Goal: Task Accomplishment & Management: Manage account settings

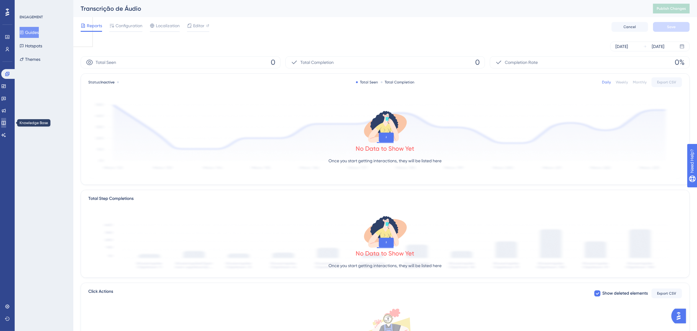
click at [6, 123] on icon at bounding box center [3, 122] width 5 height 5
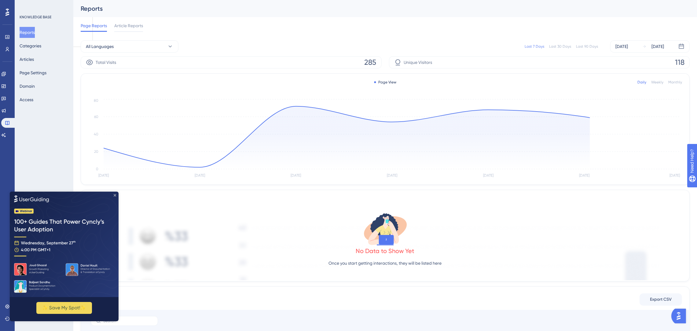
click at [115, 194] on icon "Close Preview" at bounding box center [115, 195] width 2 height 2
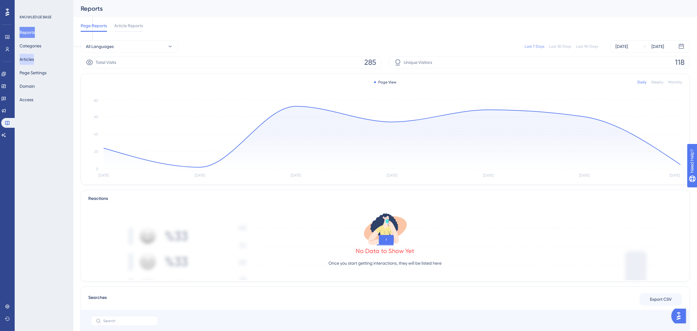
click at [29, 58] on button "Articles" at bounding box center [27, 59] width 14 height 11
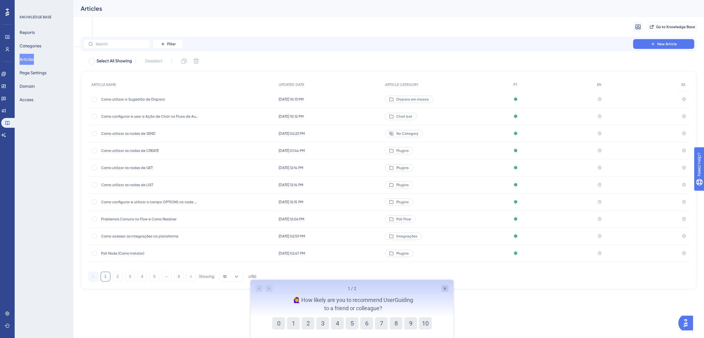
click at [181, 134] on span "Como utilizar os nodes de SEND" at bounding box center [150, 133] width 98 height 5
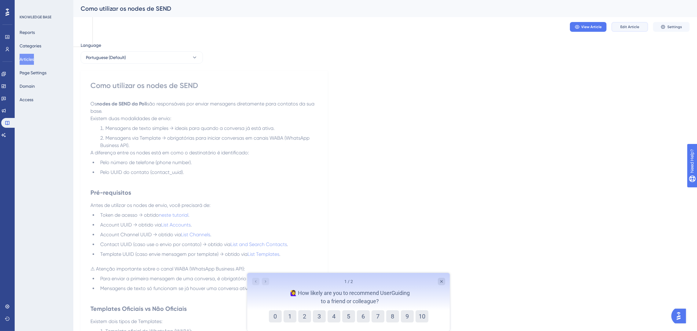
click at [622, 26] on span "Edit Article" at bounding box center [629, 26] width 19 height 5
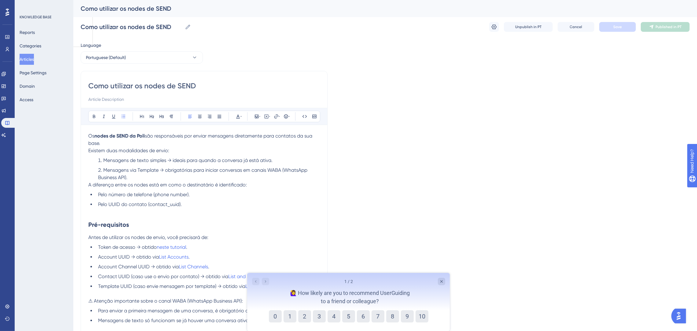
scroll to position [699, 0]
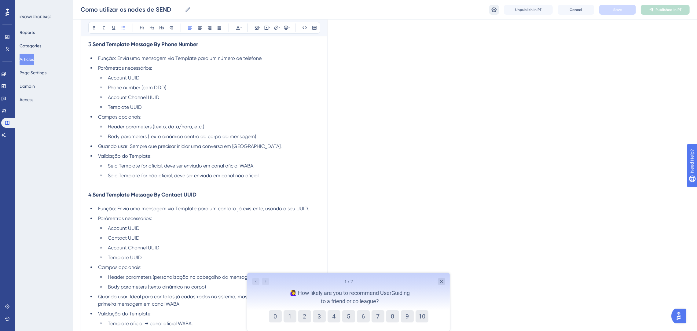
click at [496, 8] on icon at bounding box center [494, 10] width 6 height 6
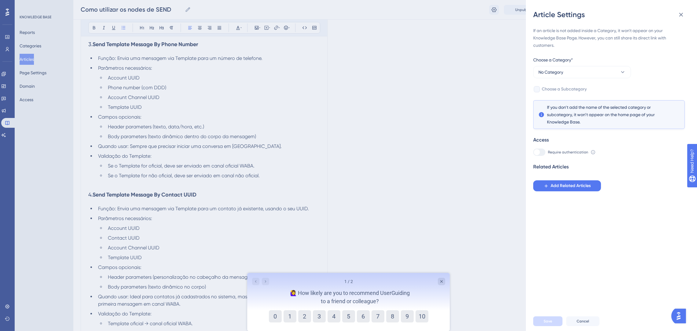
click at [576, 63] on div "Choose a Category*" at bounding box center [582, 61] width 98 height 10
click at [575, 69] on button "No Category" at bounding box center [582, 72] width 98 height 12
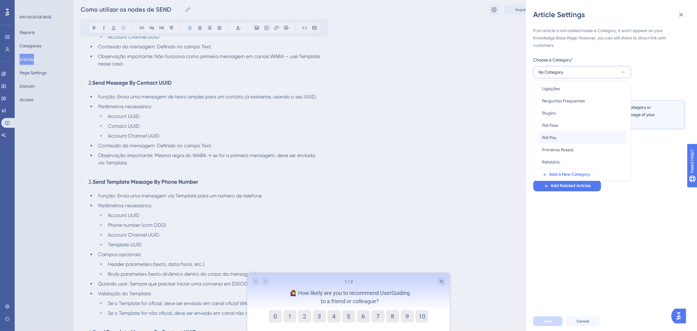
scroll to position [4, 0]
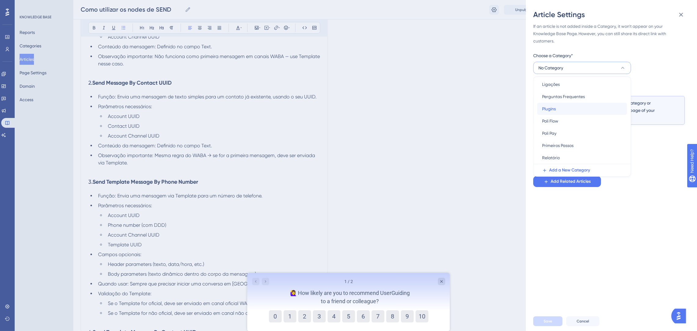
click at [557, 110] on div "Plugins Plugins" at bounding box center [582, 109] width 80 height 12
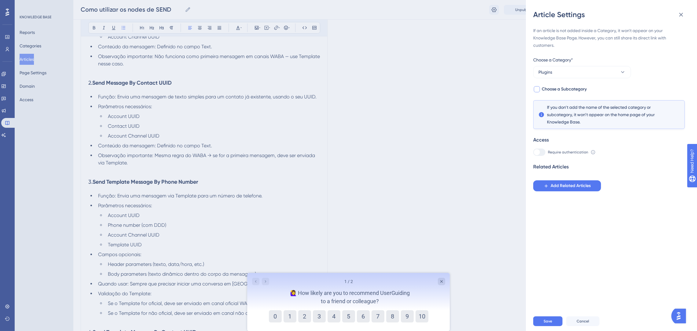
click at [567, 88] on span "Choose a Subcategory" at bounding box center [564, 89] width 45 height 7
checkbox input "true"
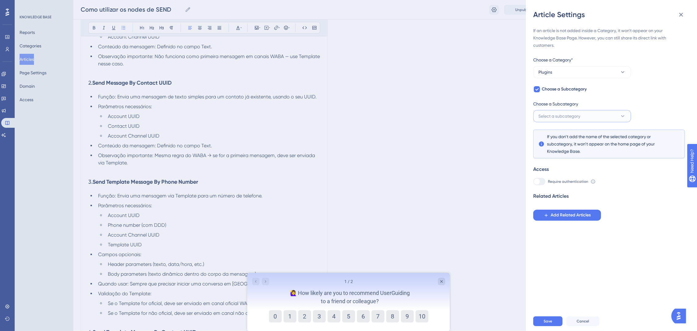
click at [566, 114] on span "Select a subcategory" at bounding box center [559, 115] width 42 height 7
click at [561, 131] on div "n8n n8n" at bounding box center [582, 135] width 80 height 12
click at [554, 326] on button "Save" at bounding box center [547, 321] width 29 height 10
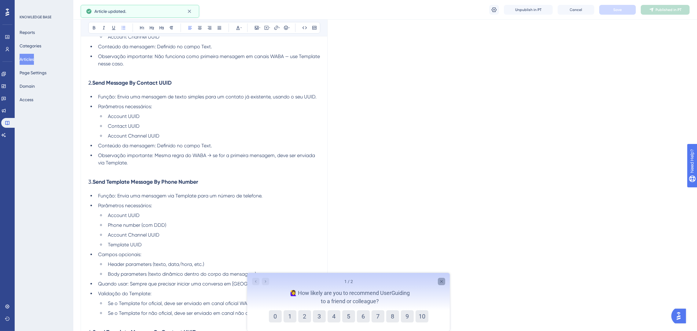
click at [443, 280] on icon "Close survey" at bounding box center [441, 281] width 5 height 5
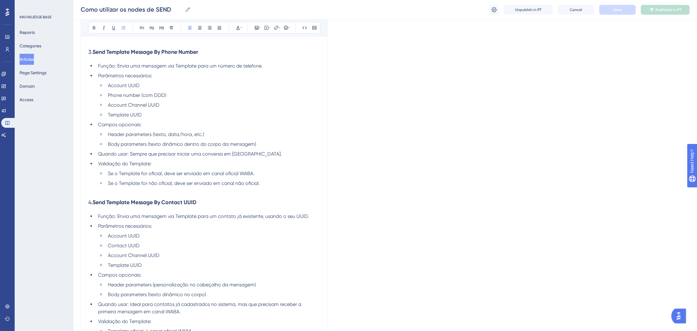
scroll to position [733, 0]
